Goal: Navigation & Orientation: Find specific page/section

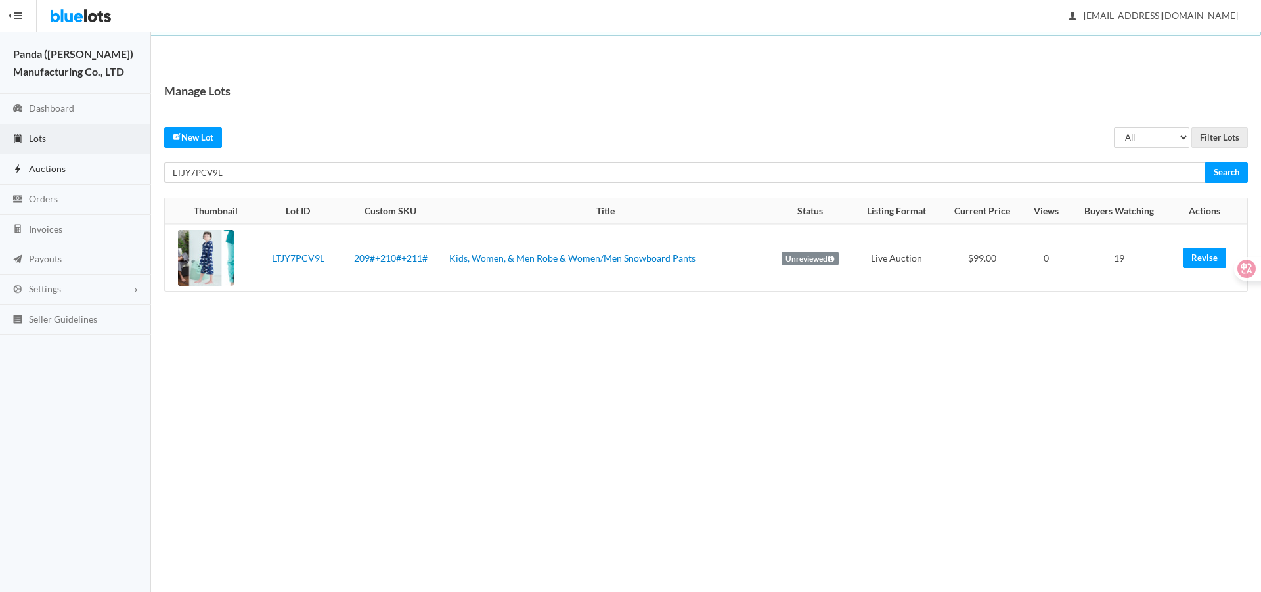
click at [66, 173] on link "Auctions" at bounding box center [75, 169] width 151 height 30
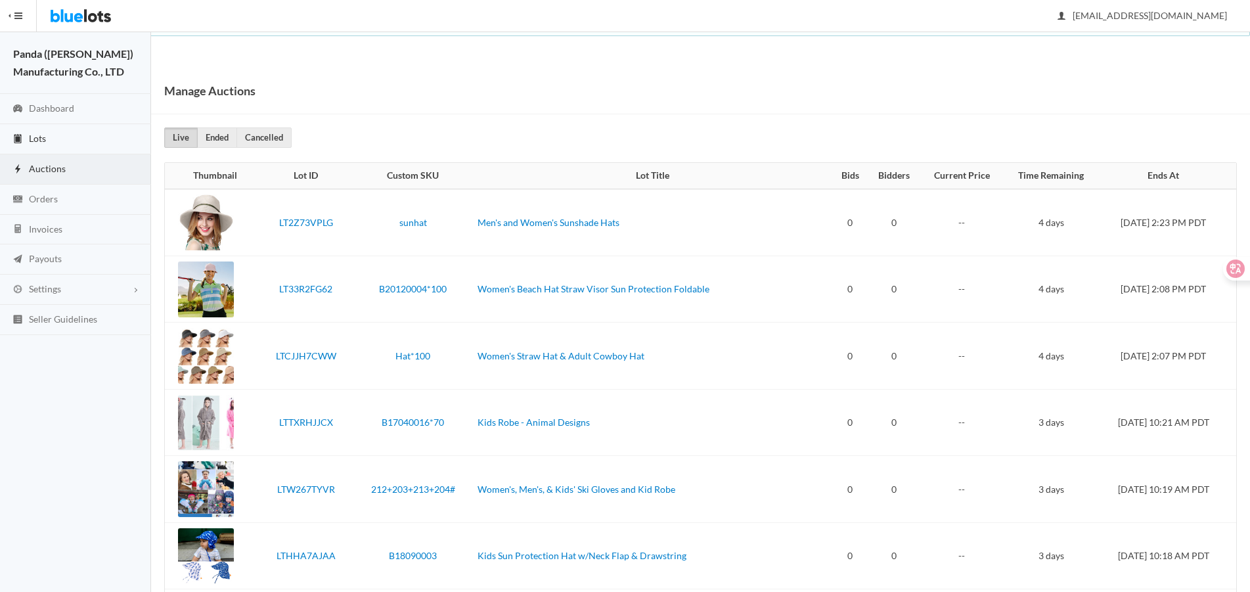
click at [56, 148] on link "Lots" at bounding box center [75, 139] width 151 height 30
click at [64, 122] on link "Dashboard" at bounding box center [75, 109] width 151 height 30
click at [66, 139] on link "Lots" at bounding box center [75, 139] width 151 height 30
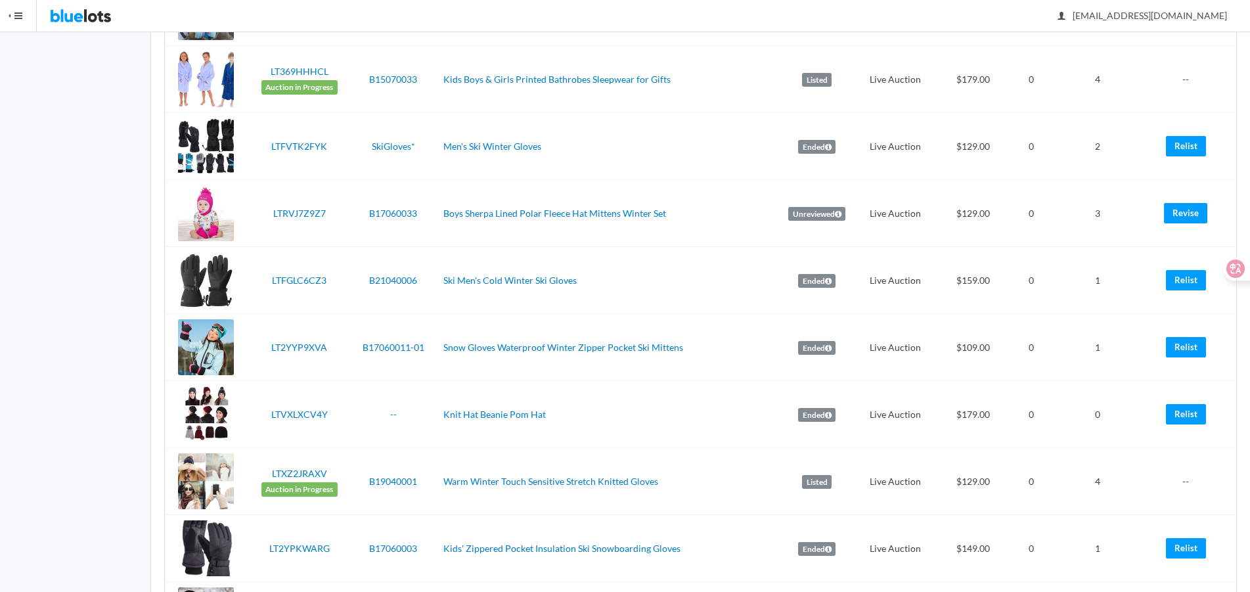
scroll to position [3029, 0]
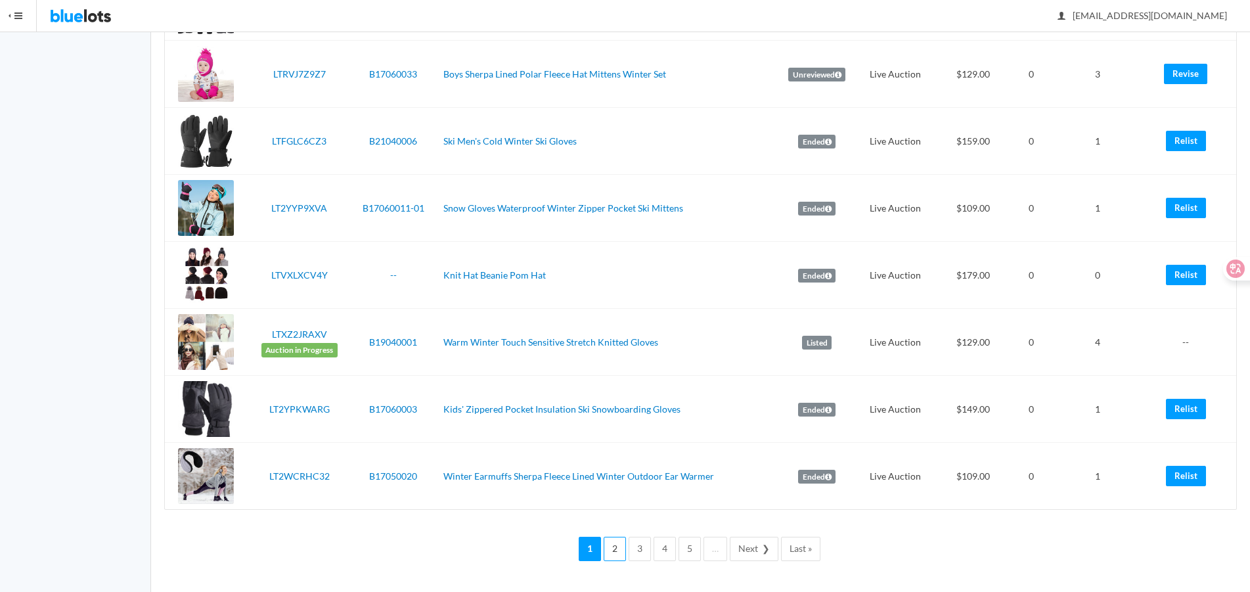
drag, startPoint x: 614, startPoint y: 547, endPoint x: 645, endPoint y: 525, distance: 38.3
click at [614, 547] on link "2" at bounding box center [615, 549] width 22 height 24
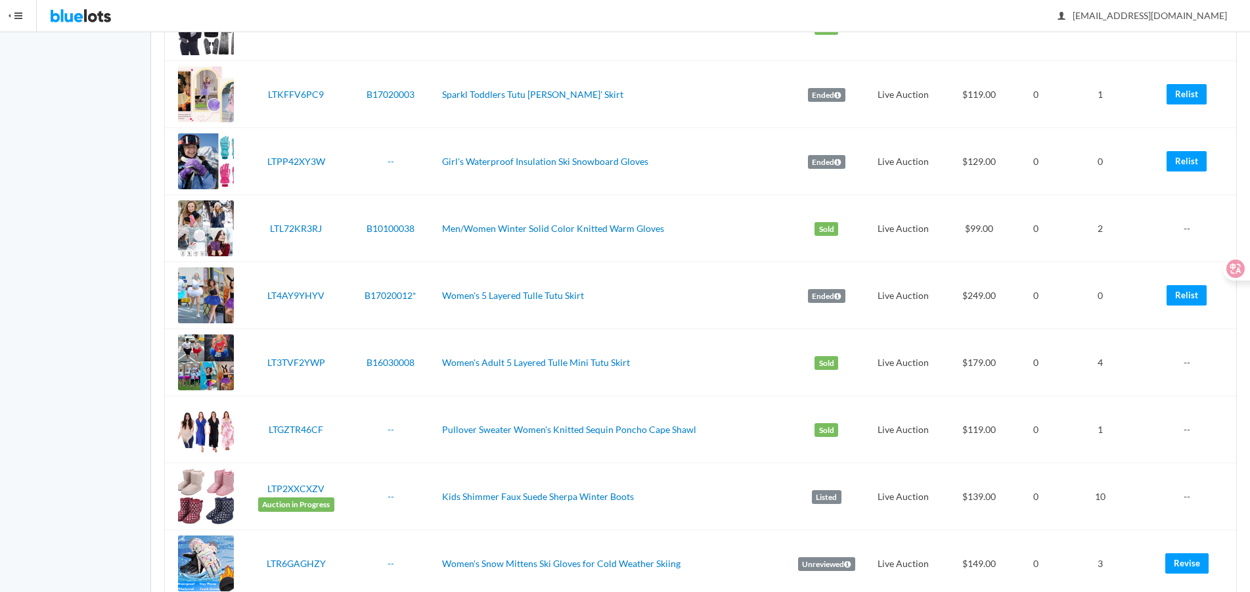
scroll to position [2038, 0]
